Goal: Consume media (video, audio): Consume media (video, audio)

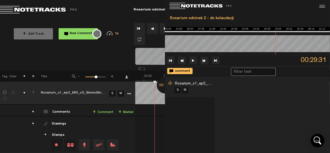
scroll to position [0, 6893]
click at [193, 58] on button at bounding box center [193, 60] width 8 height 8
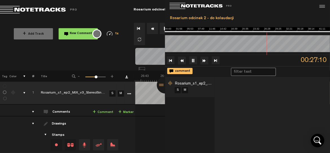
click at [2, 129] on td at bounding box center [4, 156] width 8 height 80
click at [163, 85] on div at bounding box center [165, 85] width 17 height 17
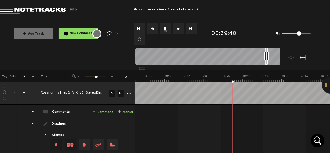
scroll to position [0, 9193]
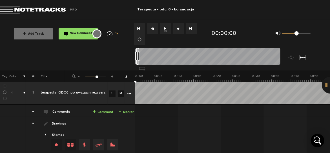
click at [167, 28] on button "1x" at bounding box center [165, 28] width 11 height 11
click at [165, 25] on button "1x" at bounding box center [165, 28] width 11 height 11
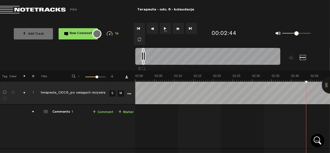
click at [168, 30] on button "1x" at bounding box center [165, 28] width 11 height 11
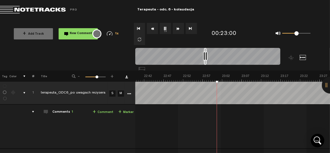
click at [164, 28] on button "1x" at bounding box center [165, 28] width 11 height 11
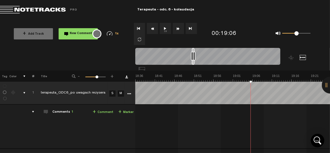
click at [165, 28] on button "1x" at bounding box center [165, 28] width 11 height 11
click at [163, 23] on button "1x" at bounding box center [165, 28] width 11 height 11
click at [166, 27] on button "1x" at bounding box center [165, 28] width 11 height 11
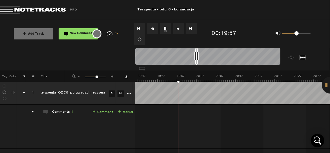
click at [165, 28] on button "1x" at bounding box center [165, 28] width 11 height 11
click at [165, 27] on button "1x" at bounding box center [165, 28] width 11 height 11
click at [165, 25] on button "1x" at bounding box center [165, 28] width 11 height 11
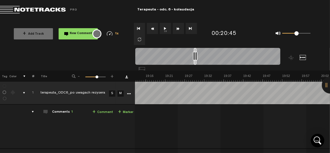
scroll to position [0, 4527]
click at [165, 26] on button "1x" at bounding box center [165, 28] width 11 height 11
click at [167, 30] on button "1x" at bounding box center [165, 28] width 11 height 11
click at [168, 24] on button "1x" at bounding box center [165, 28] width 11 height 11
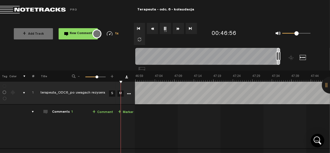
scroll to position [0, 10943]
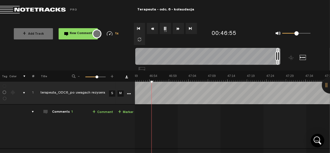
click at [165, 28] on button "1x" at bounding box center [165, 28] width 11 height 11
click at [161, 32] on button "1x" at bounding box center [165, 28] width 11 height 11
click at [166, 26] on button "1x" at bounding box center [165, 28] width 11 height 11
click at [166, 27] on button "1x" at bounding box center [165, 28] width 11 height 11
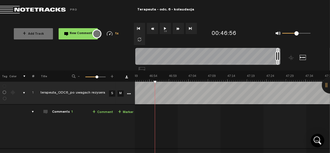
click at [165, 30] on button "1x" at bounding box center [165, 28] width 11 height 11
click at [166, 31] on button "1x" at bounding box center [165, 28] width 11 height 11
click at [34, 51] on nt-zoom-navigation-bar at bounding box center [165, 59] width 330 height 23
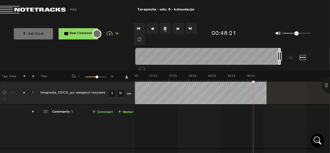
scroll to position [0, 11177]
click at [190, 29] on button "Go to end" at bounding box center [191, 28] width 11 height 11
click at [56, 10] on span at bounding box center [39, 10] width 79 height 8
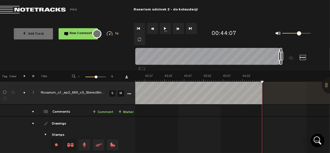
scroll to position [0, 10207]
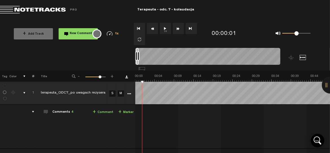
click at [166, 26] on button "1x" at bounding box center [165, 28] width 11 height 11
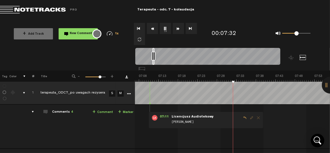
scroll to position [0, 1673]
click at [165, 29] on button "1x" at bounding box center [165, 28] width 11 height 11
click at [164, 30] on button "1x" at bounding box center [165, 28] width 11 height 11
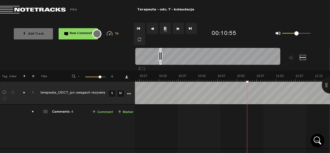
scroll to position [0, 2452]
click at [26, 52] on nt-zoom-navigation-bar at bounding box center [165, 59] width 330 height 23
click at [8, 59] on nt-zoom-navigation-bar at bounding box center [165, 59] width 330 height 23
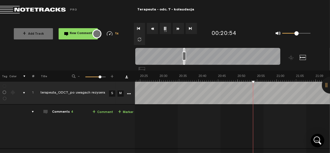
click at [7, 40] on div "+ Add Track New Comment 1x 0.25x 0.5x 0.75x 1x 1.25x 1.5x 1.75x 2x All emojis 😀…" at bounding box center [165, 34] width 330 height 28
